Goal: Information Seeking & Learning: Learn about a topic

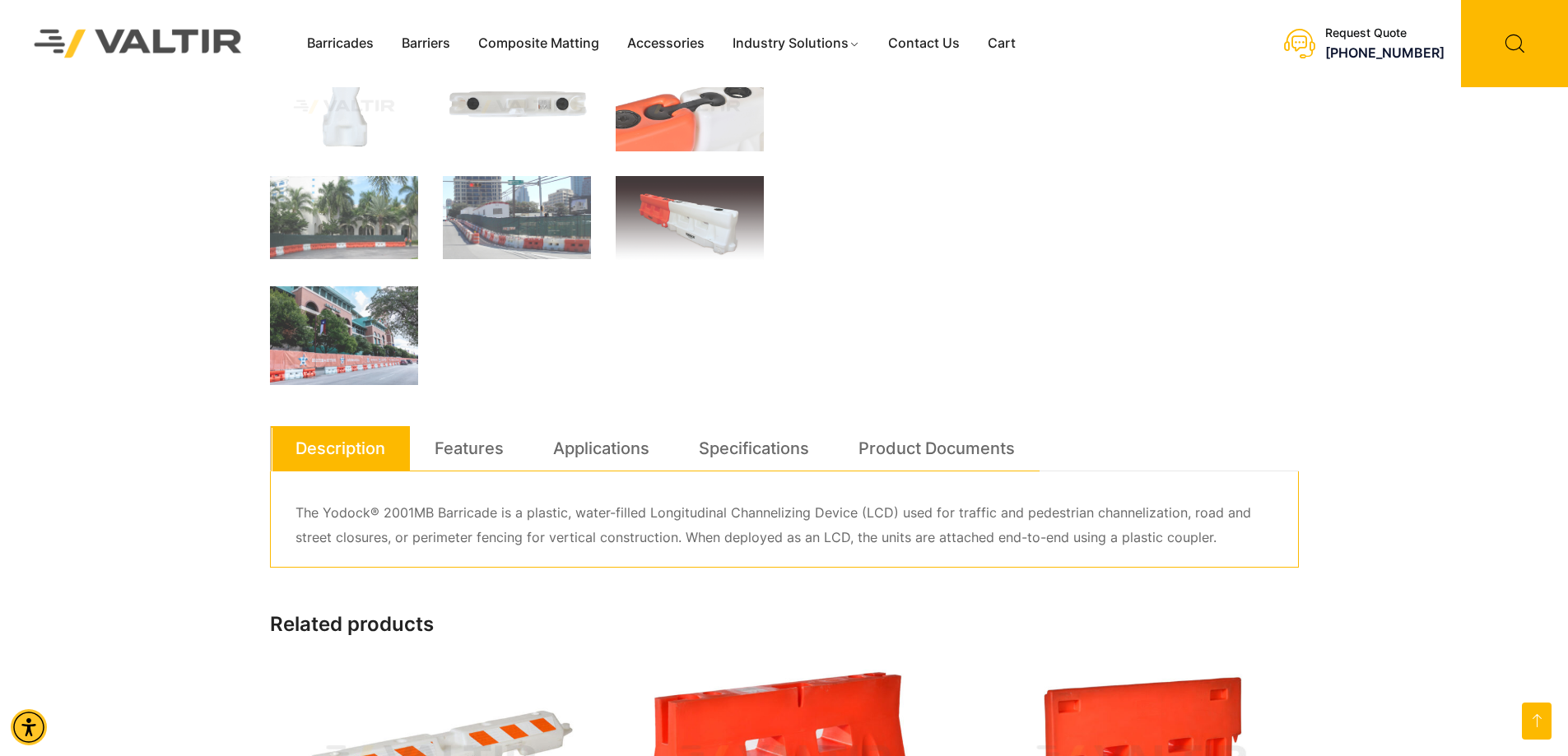
scroll to position [658, 0]
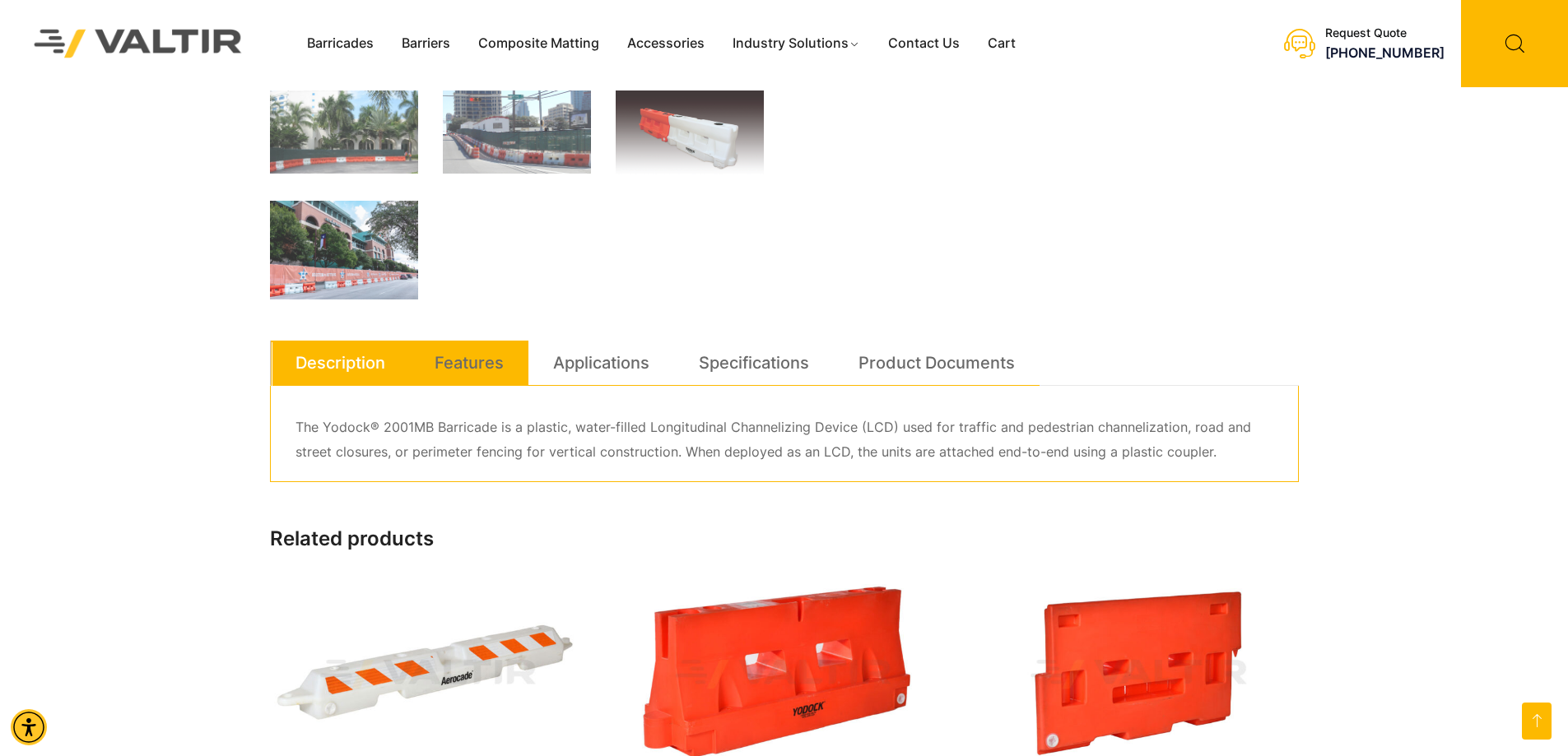
click at [451, 357] on link "Features" at bounding box center [469, 362] width 69 height 45
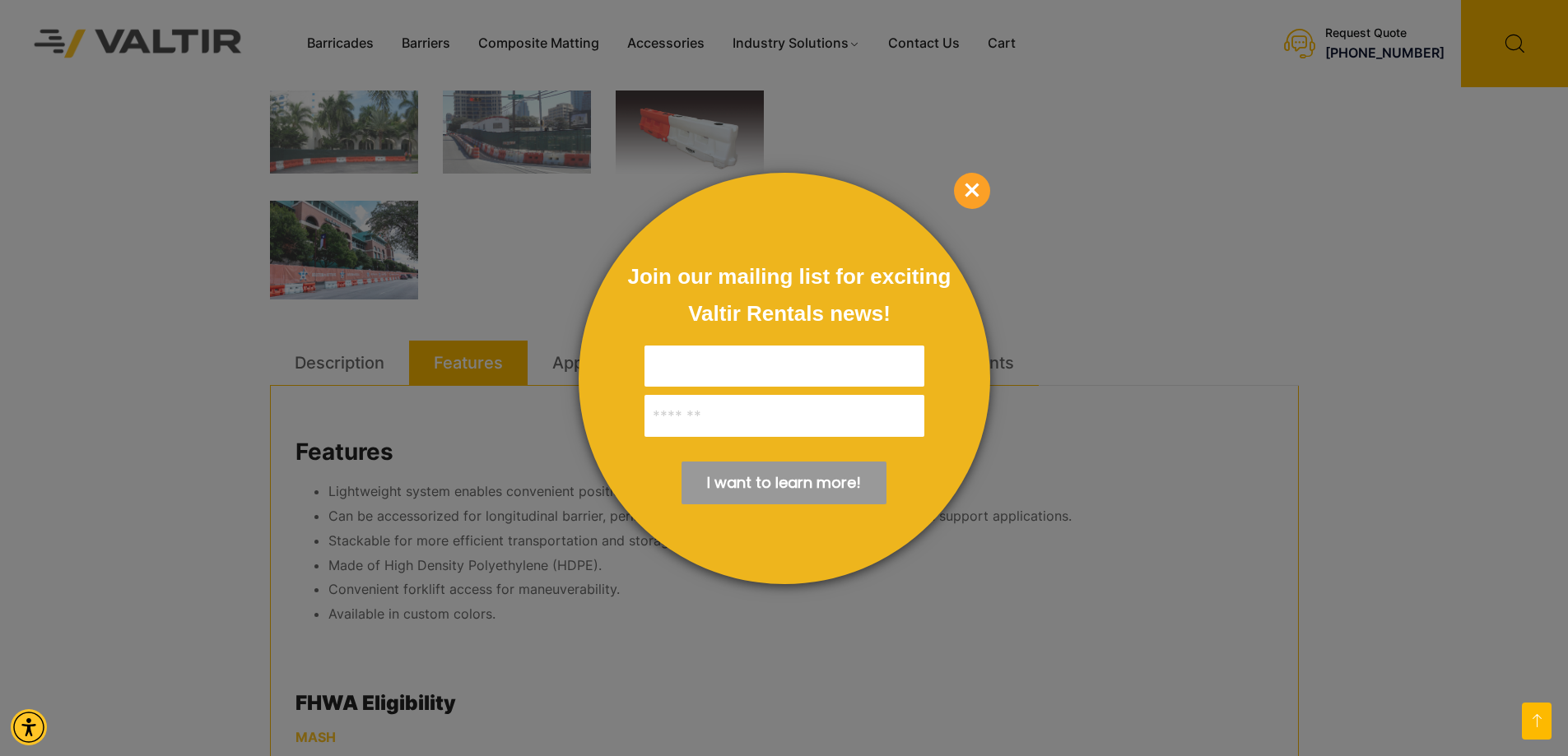
click at [769, 364] on input "Full Name:*" at bounding box center [784, 366] width 280 height 42
click at [969, 190] on span "×" at bounding box center [972, 191] width 36 height 36
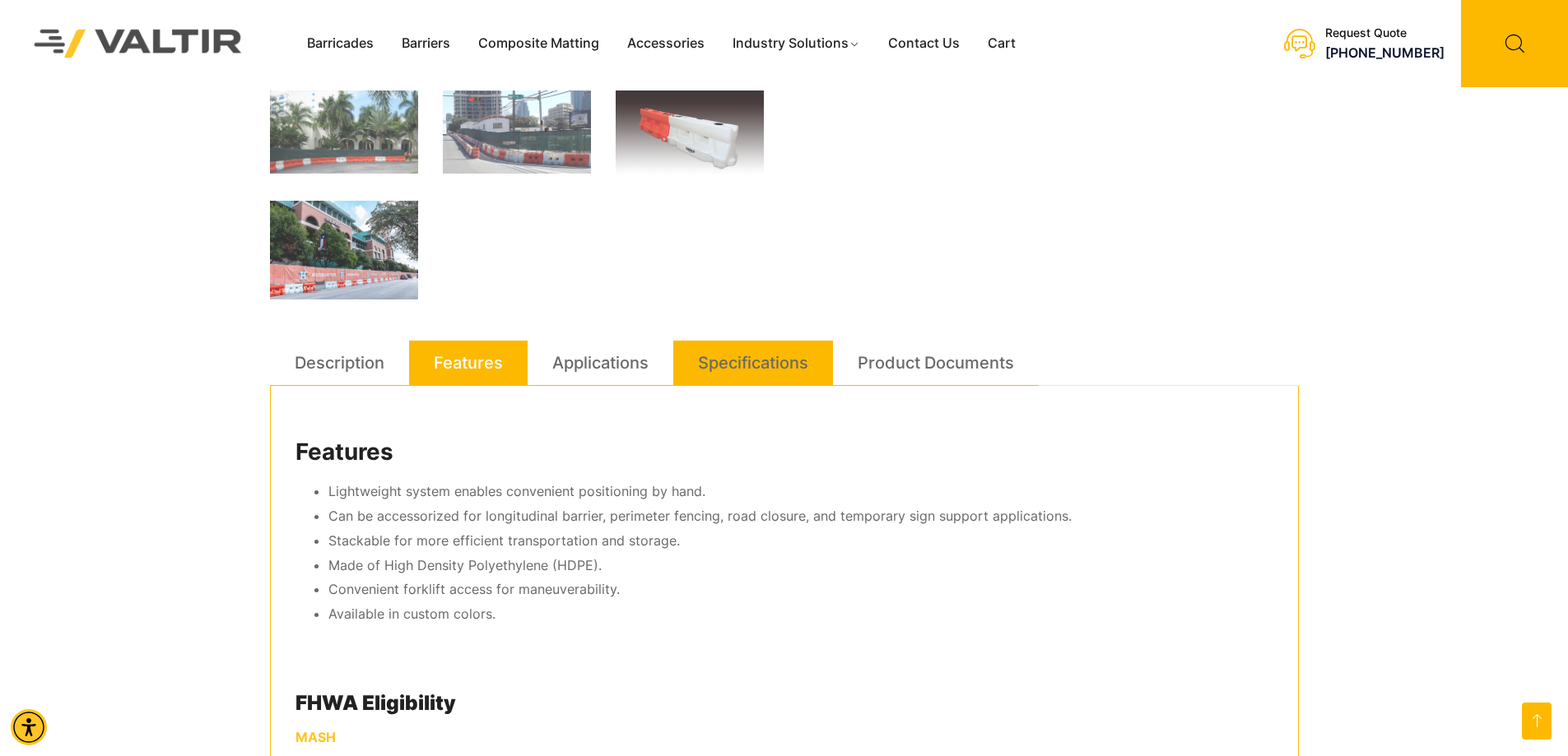
click at [746, 371] on link "Specifications" at bounding box center [753, 362] width 110 height 45
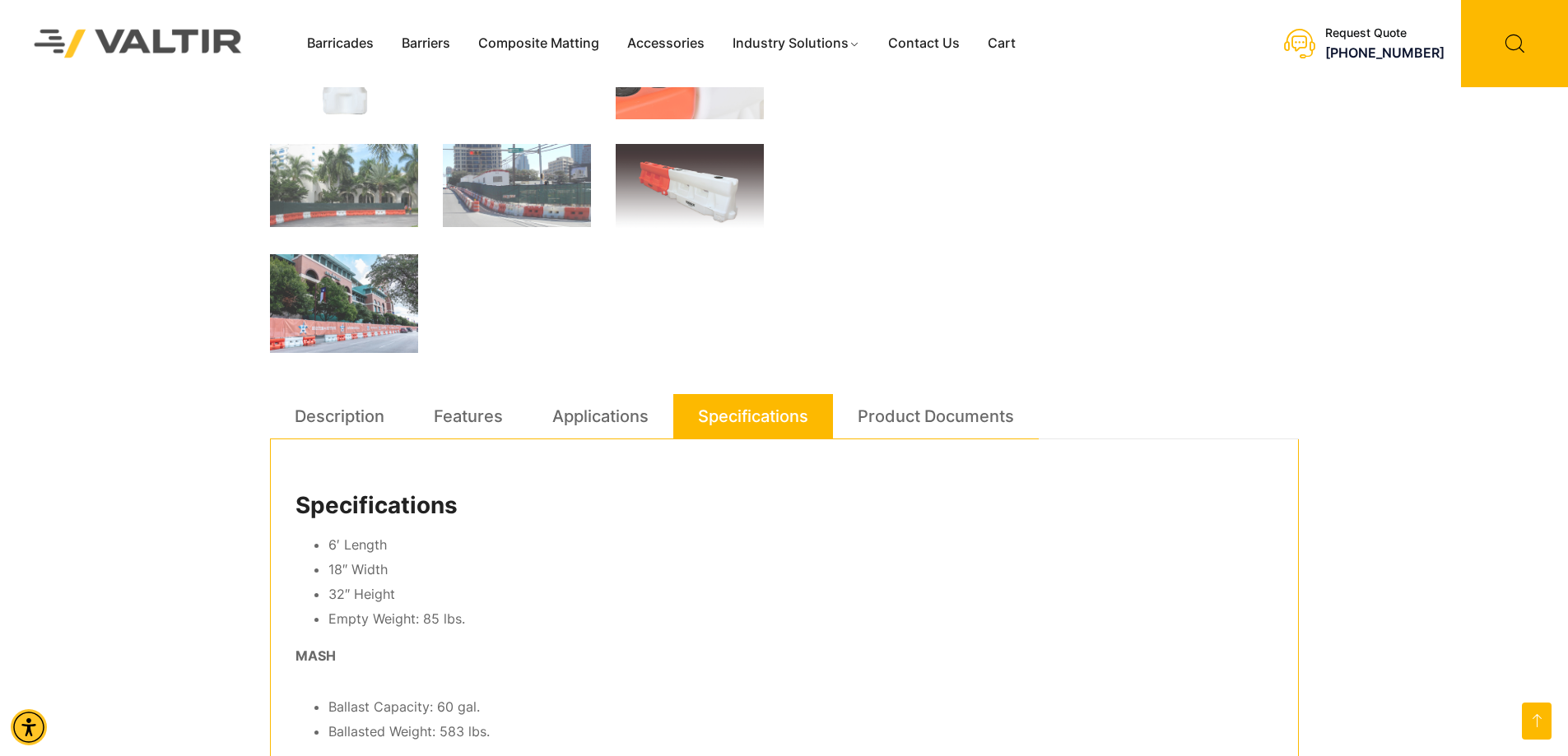
scroll to position [576, 0]
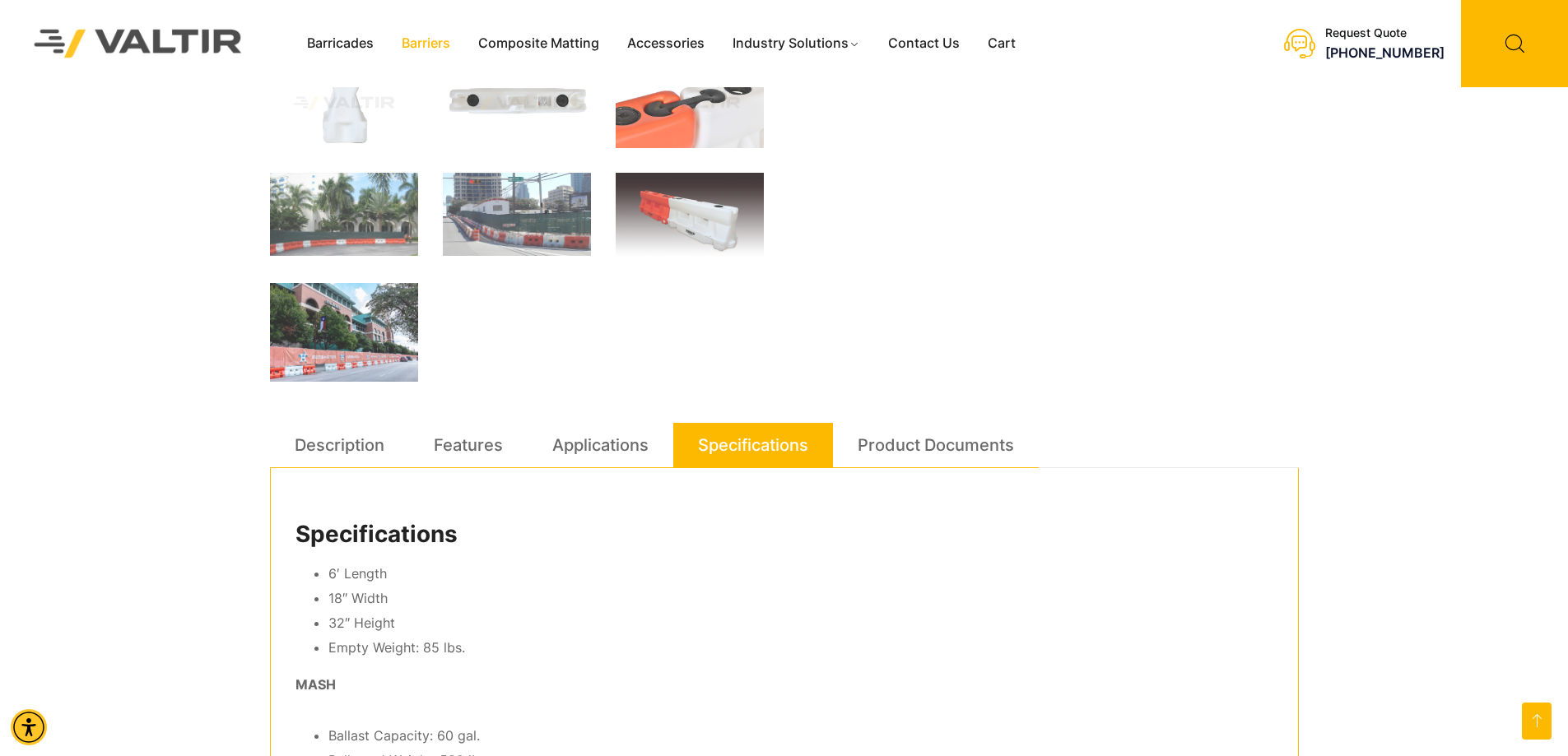
click at [413, 46] on link "Barriers" at bounding box center [426, 44] width 77 height 25
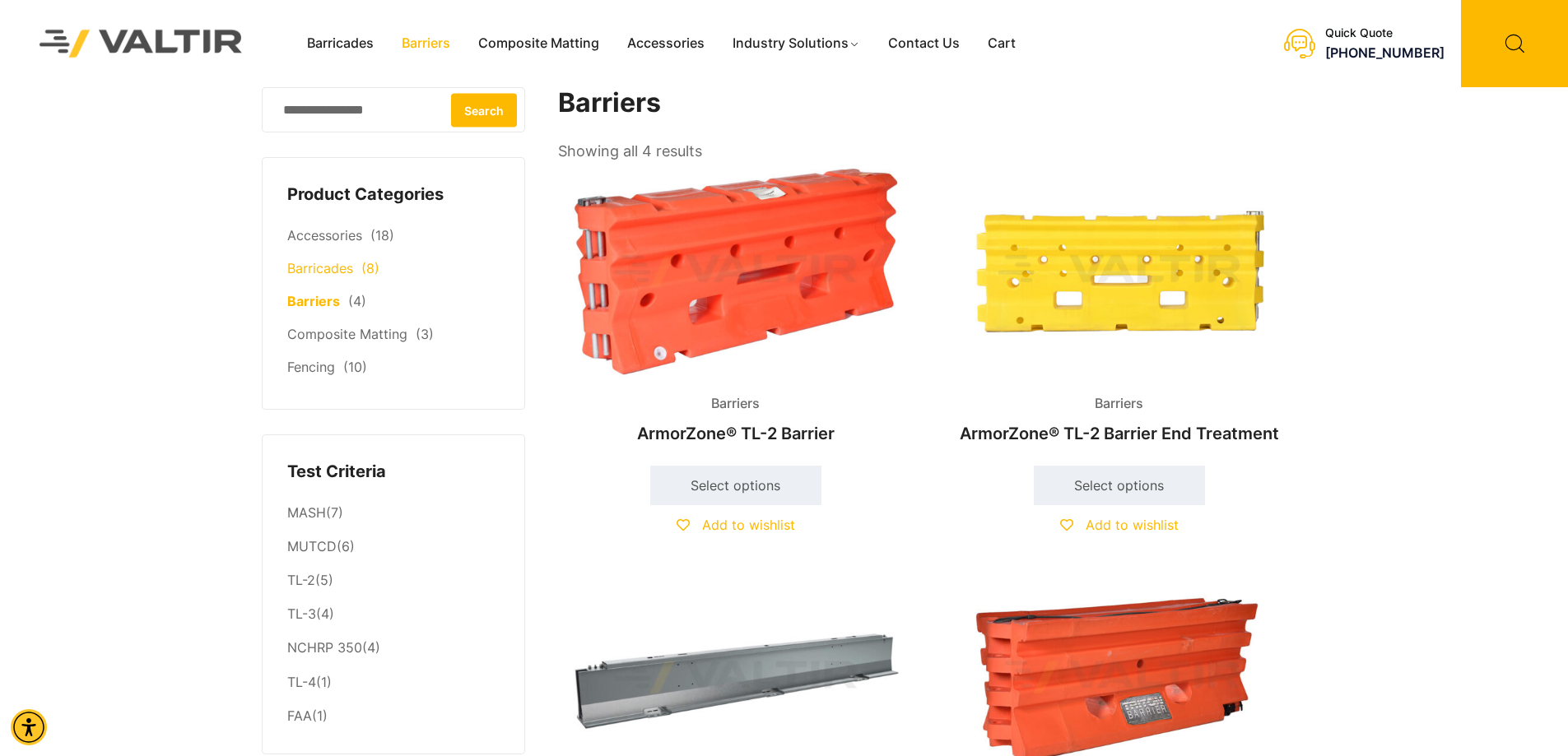
click at [333, 271] on link "Barricades" at bounding box center [320, 267] width 65 height 16
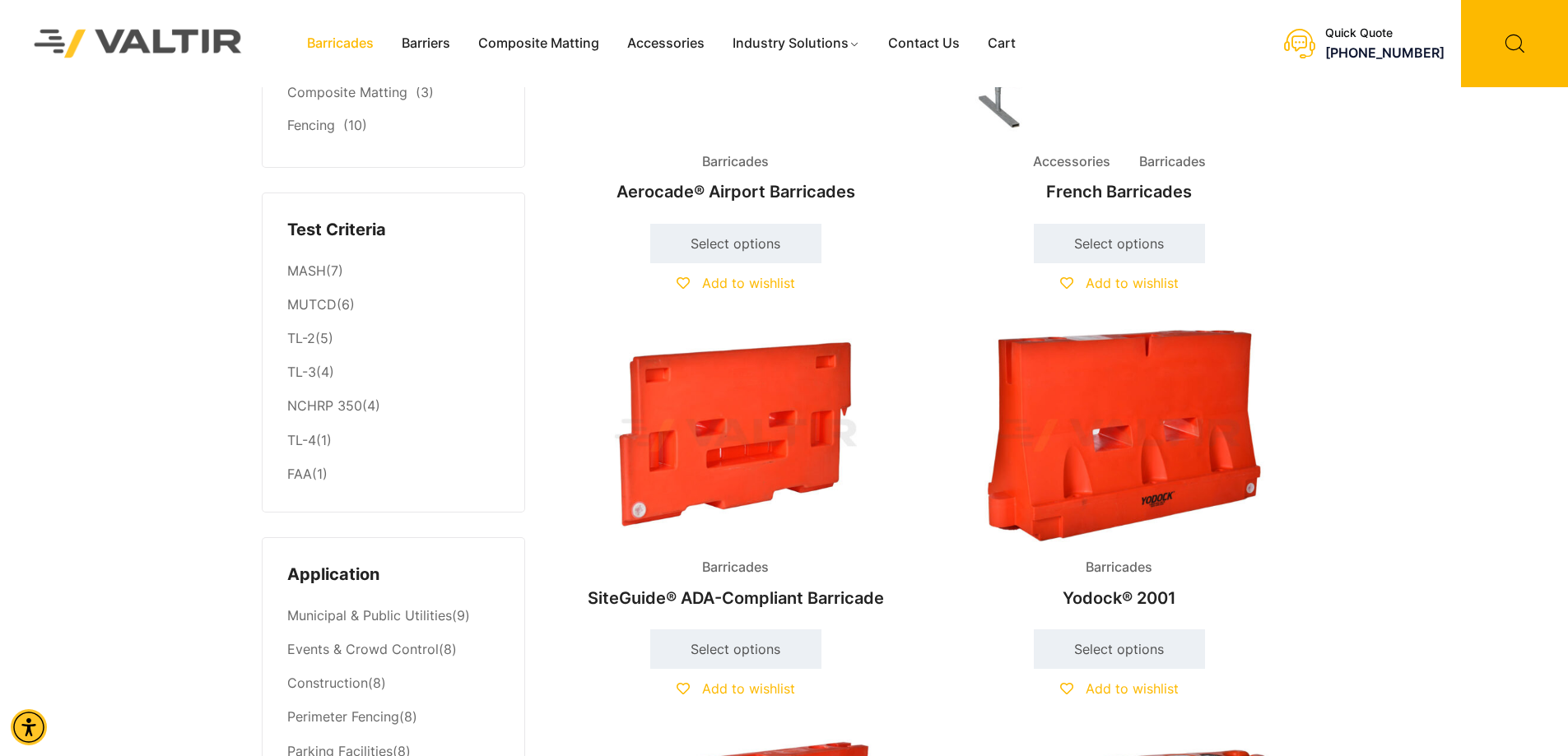
scroll to position [247, 0]
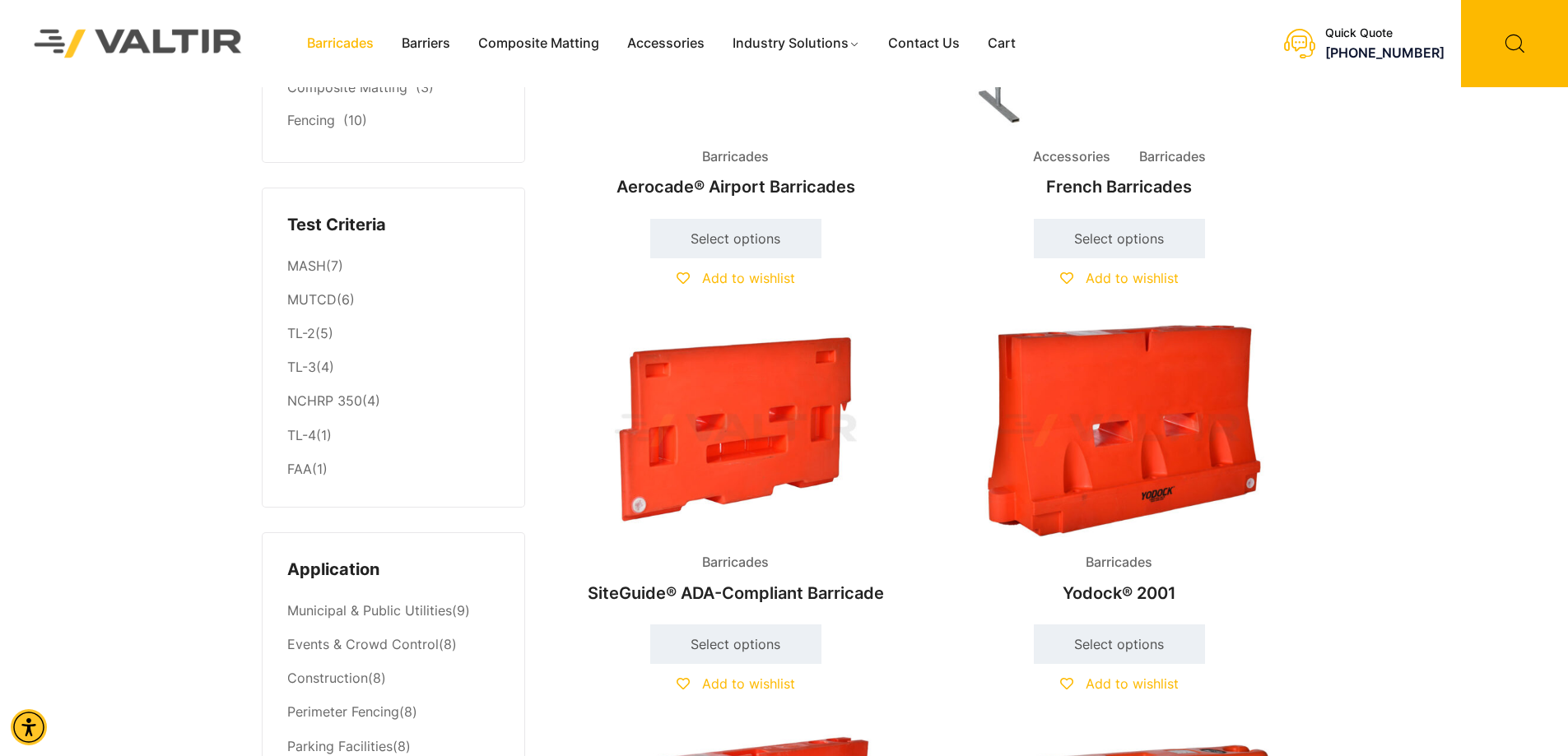
click at [1048, 393] on img at bounding box center [1119, 431] width 356 height 213
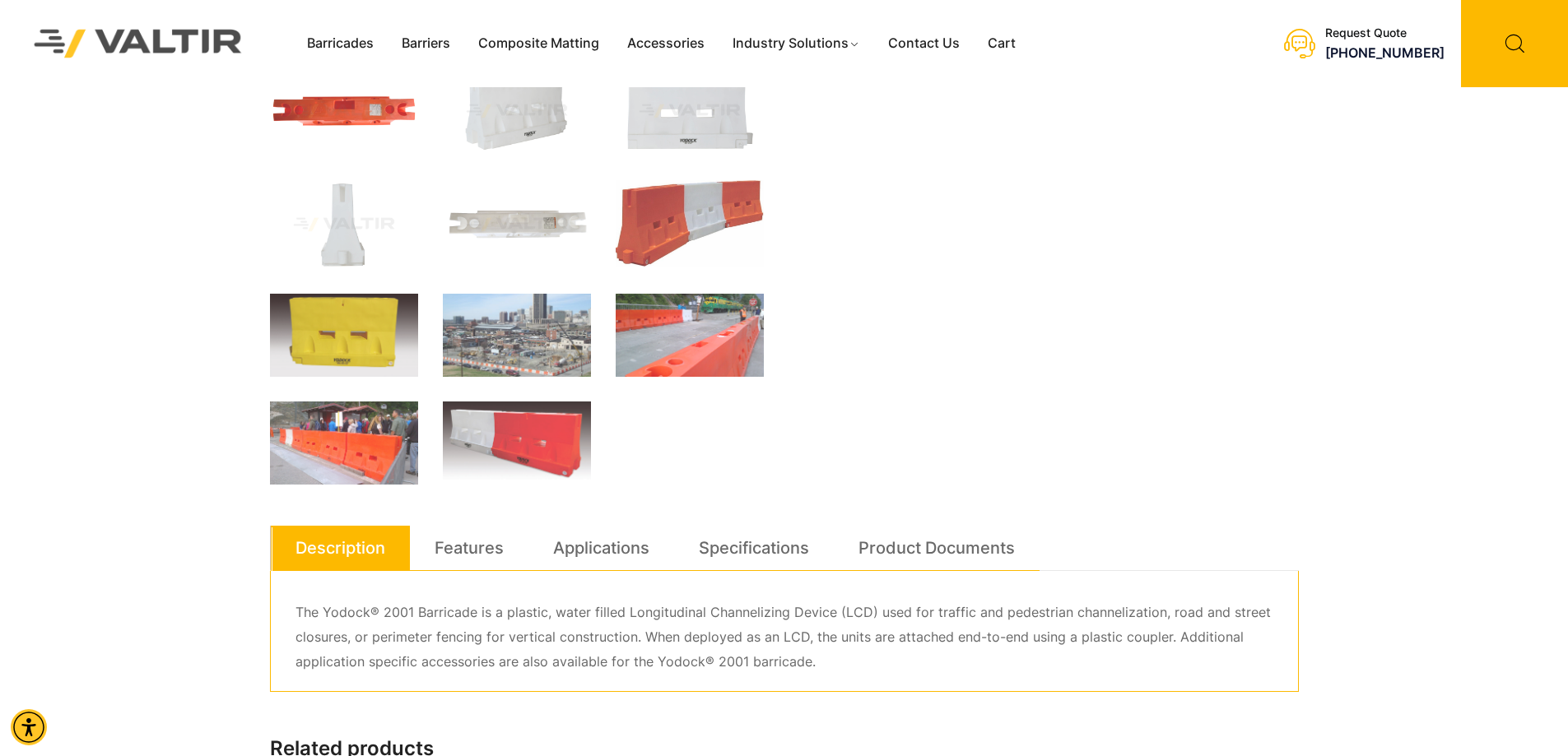
scroll to position [494, 0]
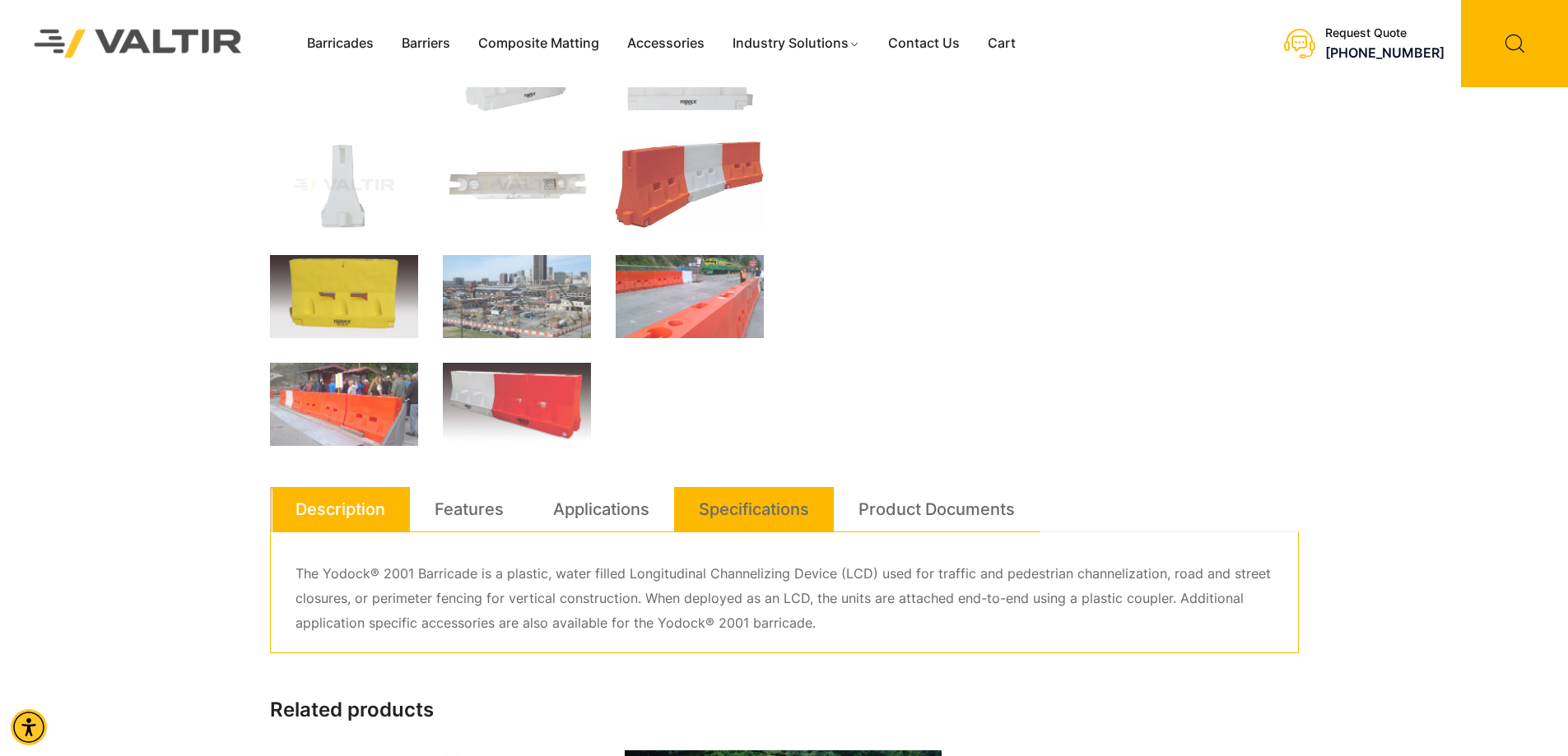
click at [722, 512] on link "Specifications" at bounding box center [754, 509] width 110 height 45
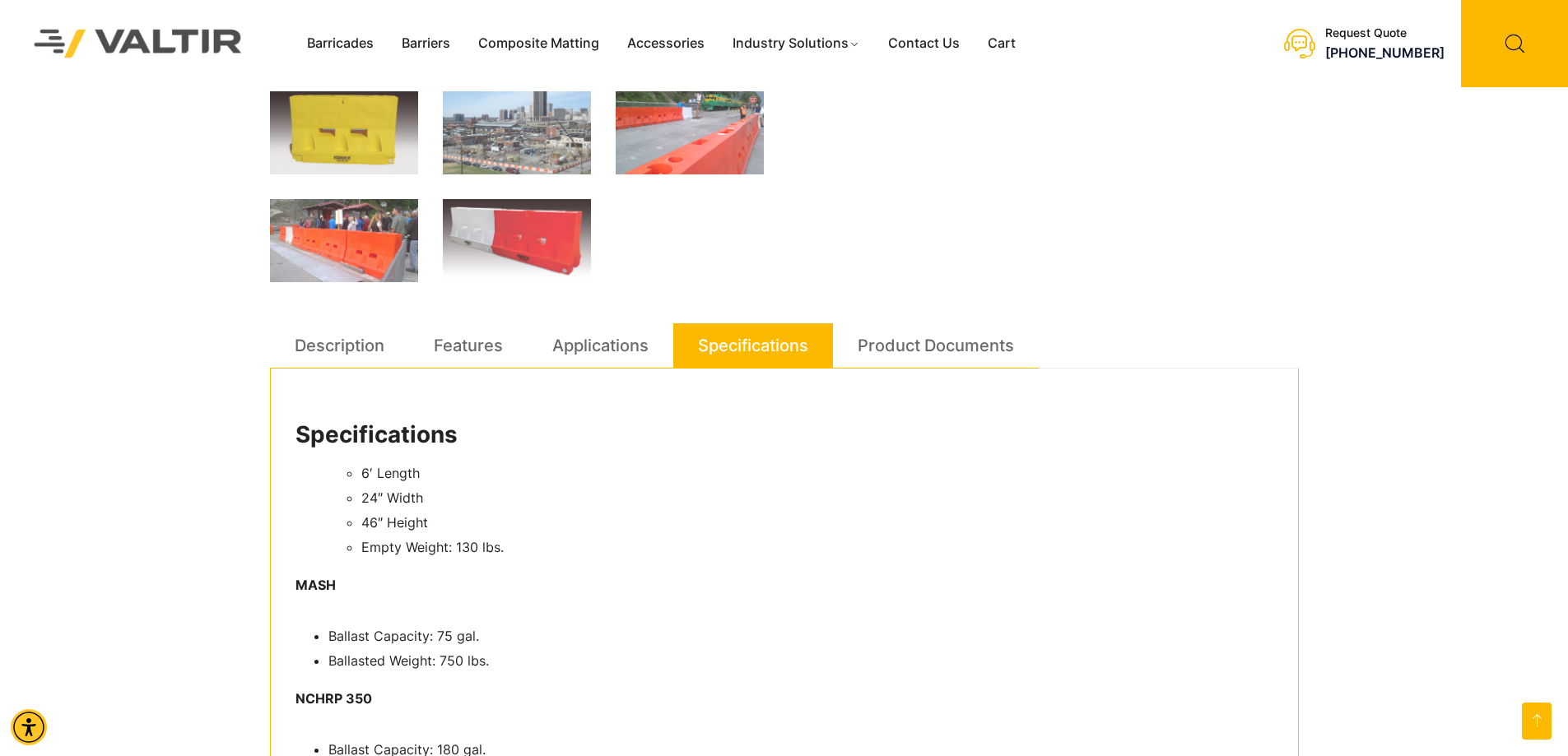
scroll to position [658, 0]
